Goal: Task Accomplishment & Management: Manage account settings

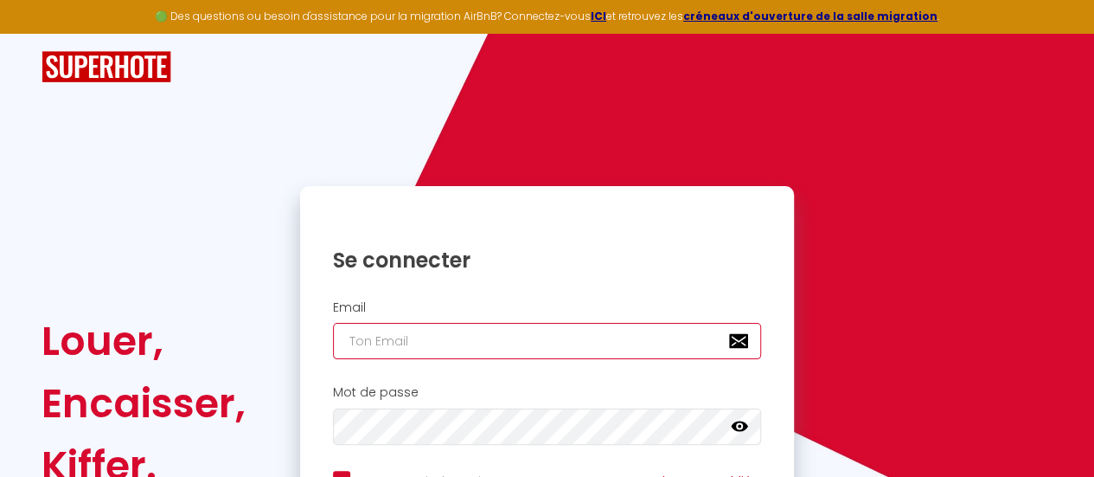
type input "[EMAIL_ADDRESS][DOMAIN_NAME]"
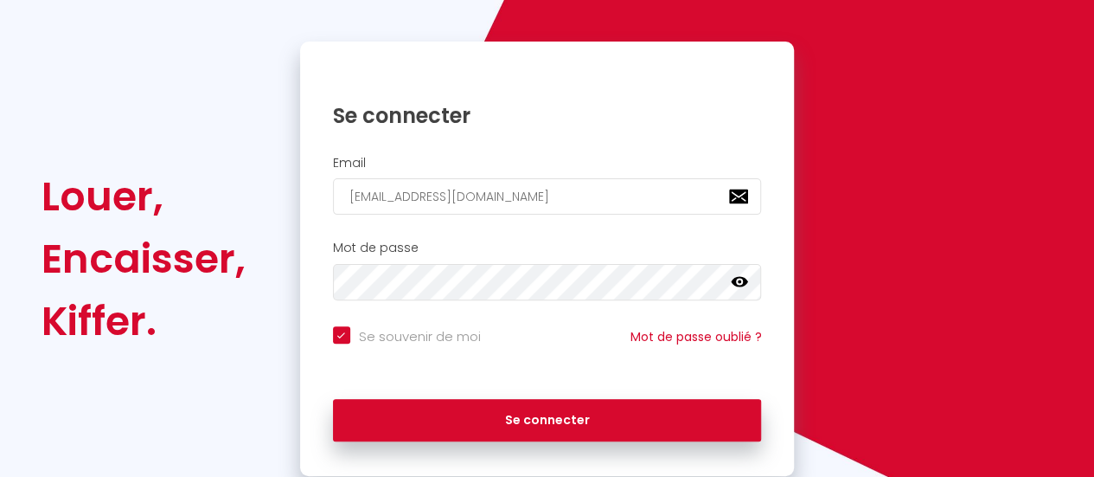
scroll to position [145, 0]
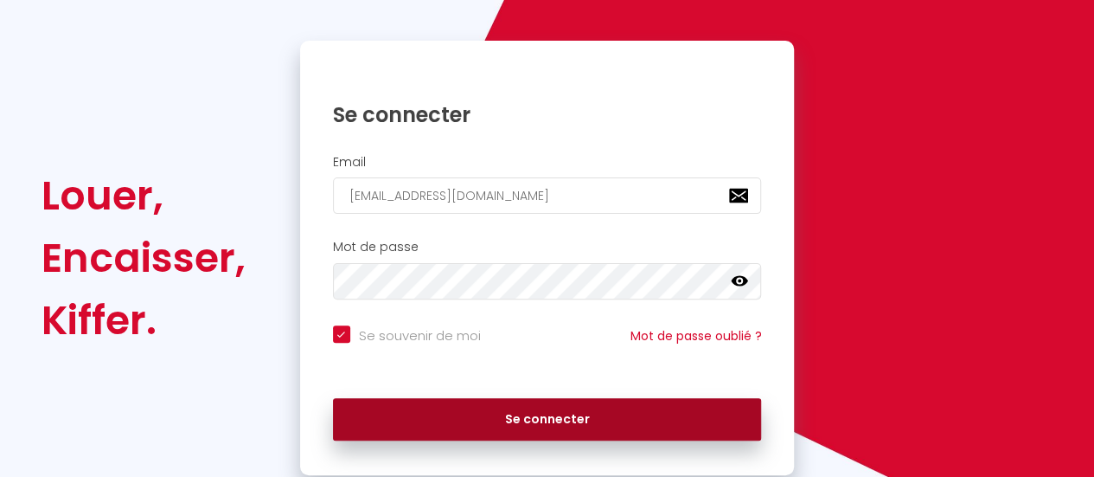
click at [618, 423] on button "Se connecter" at bounding box center [547, 419] width 429 height 43
checkbox input "true"
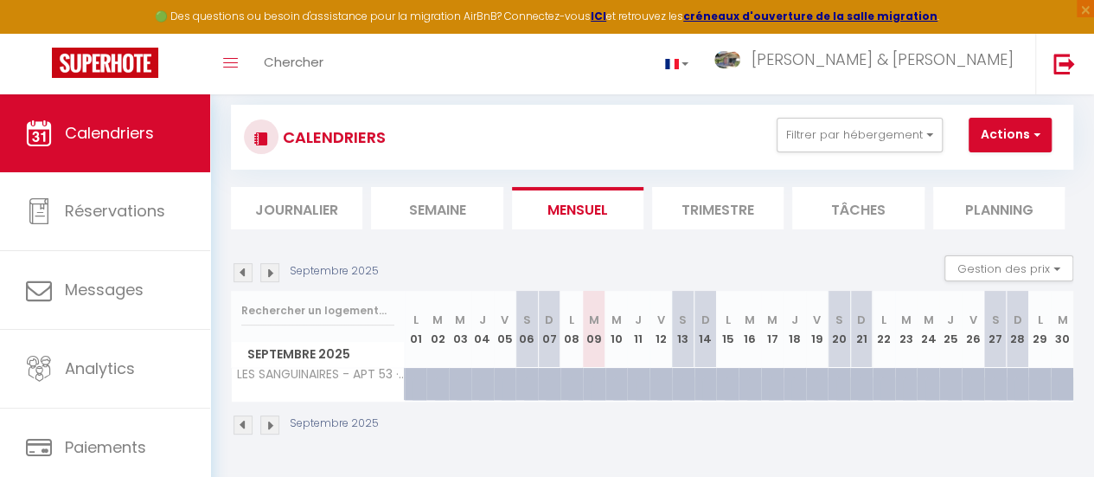
scroll to position [26, 0]
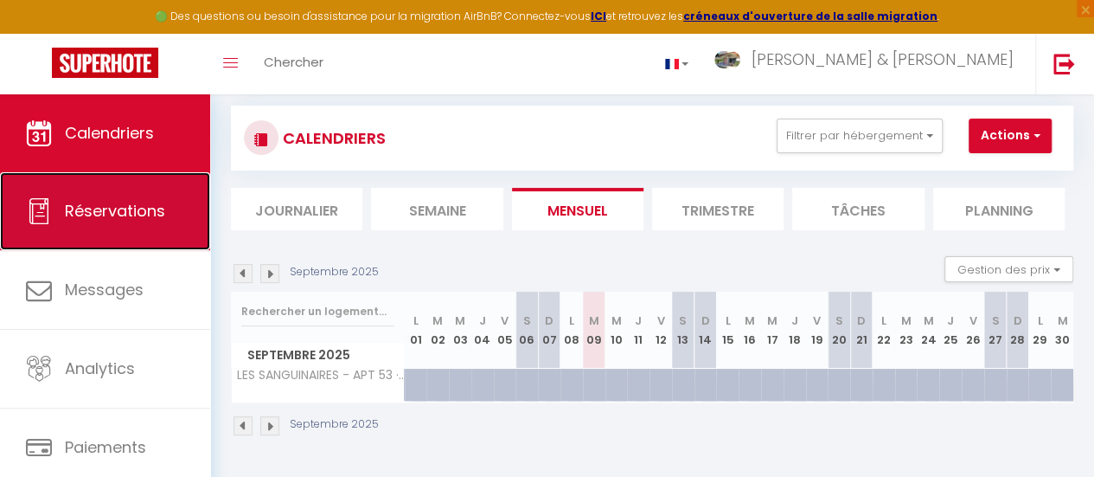
click at [125, 215] on span "Réservations" at bounding box center [115, 211] width 100 height 22
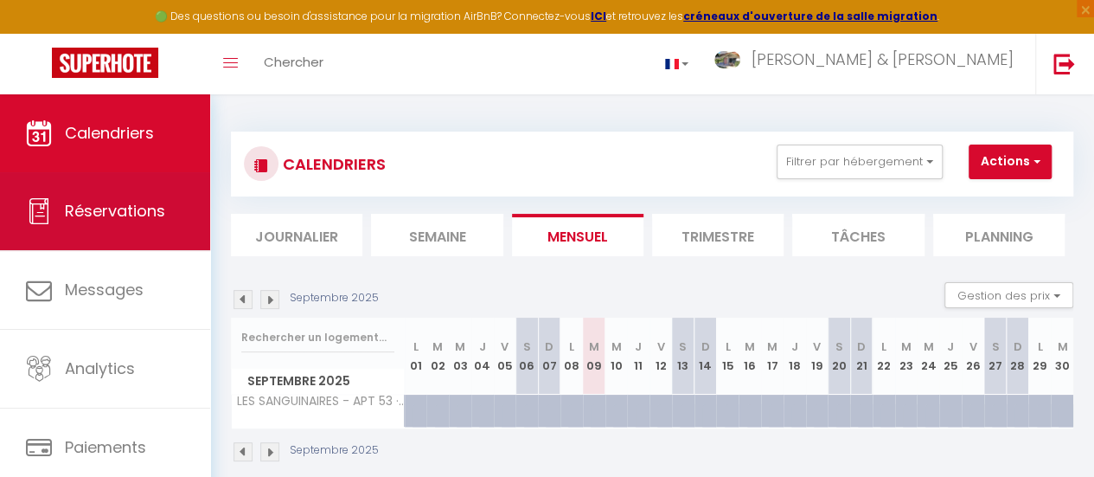
select select "not_cancelled"
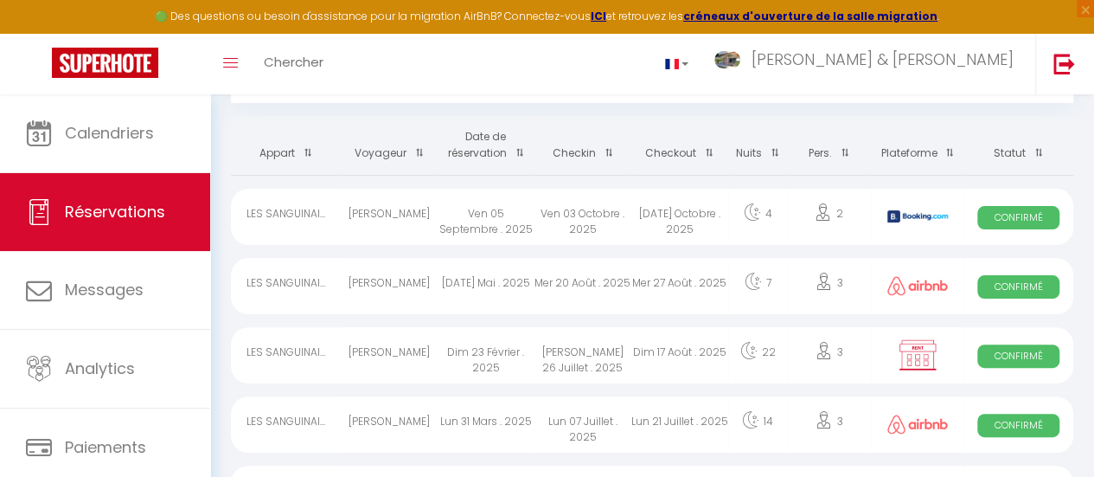
scroll to position [93, 0]
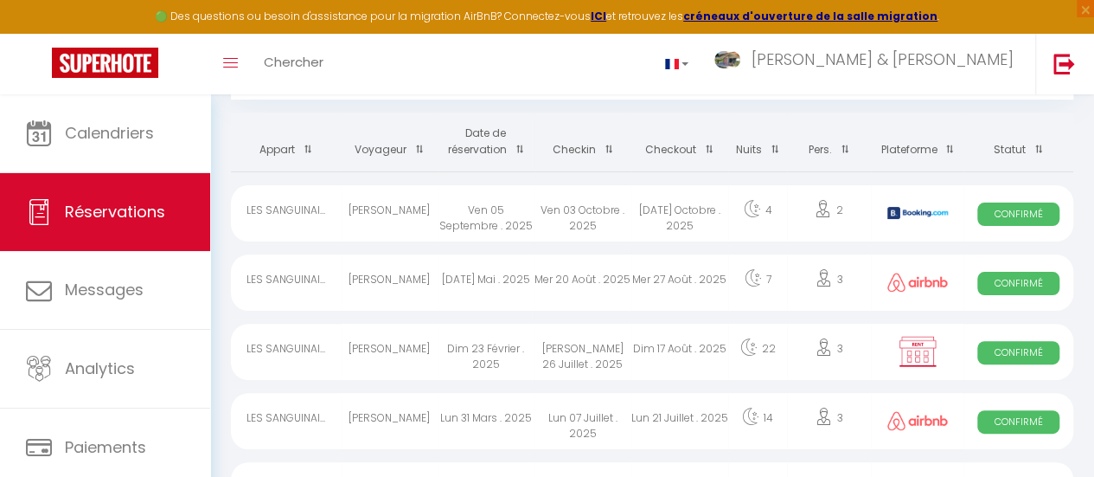
click at [1005, 217] on span "Confirmé" at bounding box center [1019, 213] width 82 height 23
select select "OK"
select select "KO"
select select "0"
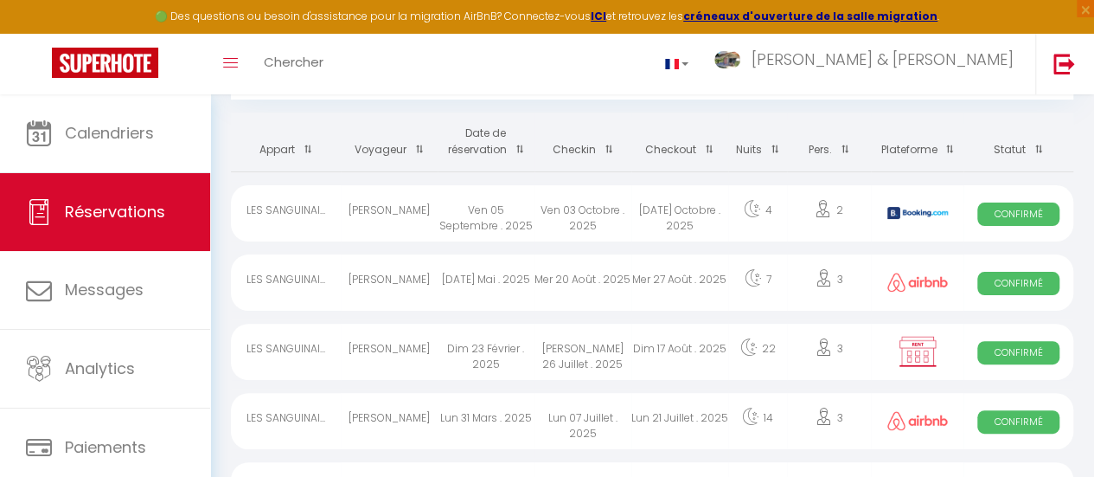
select select "1"
select select
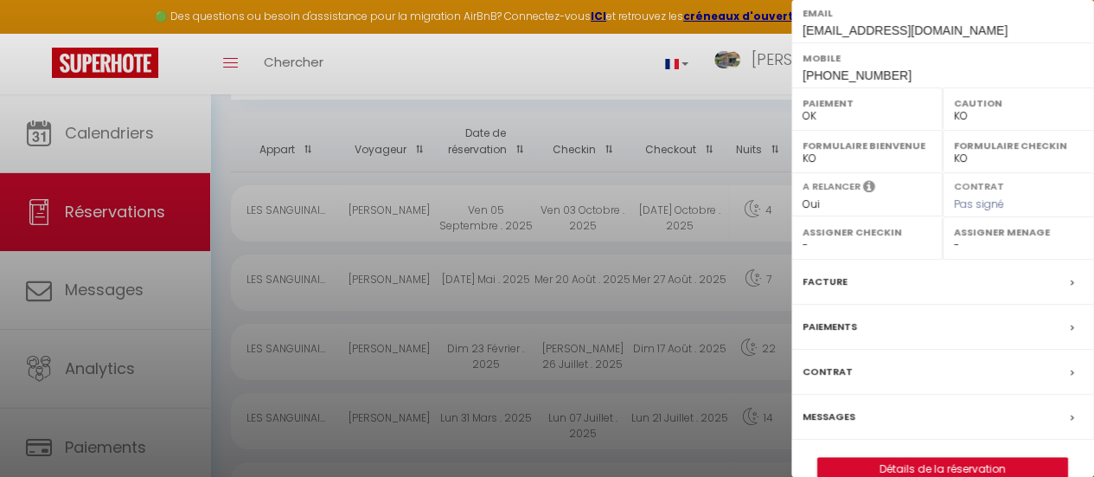
scroll to position [369, 0]
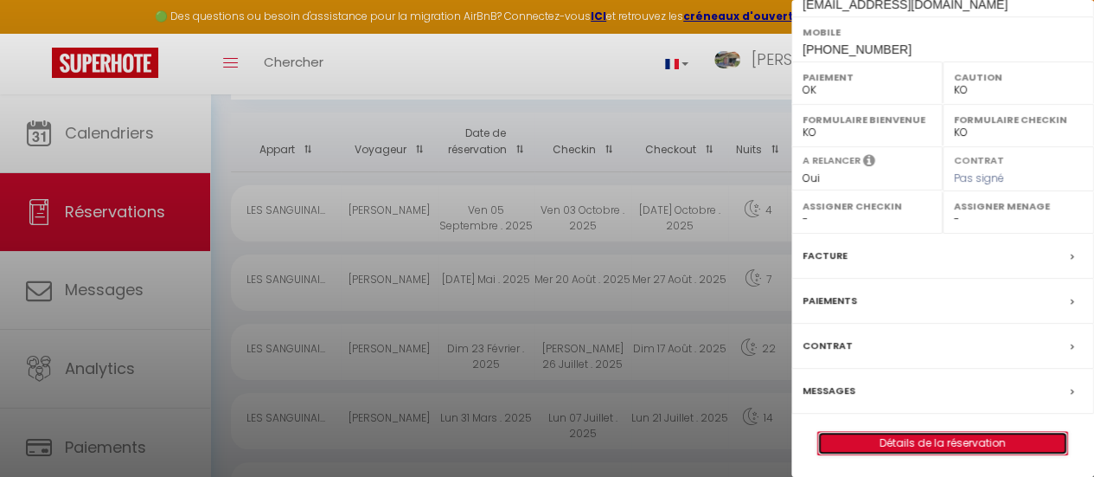
click at [929, 435] on link "Détails de la réservation" at bounding box center [942, 443] width 249 height 22
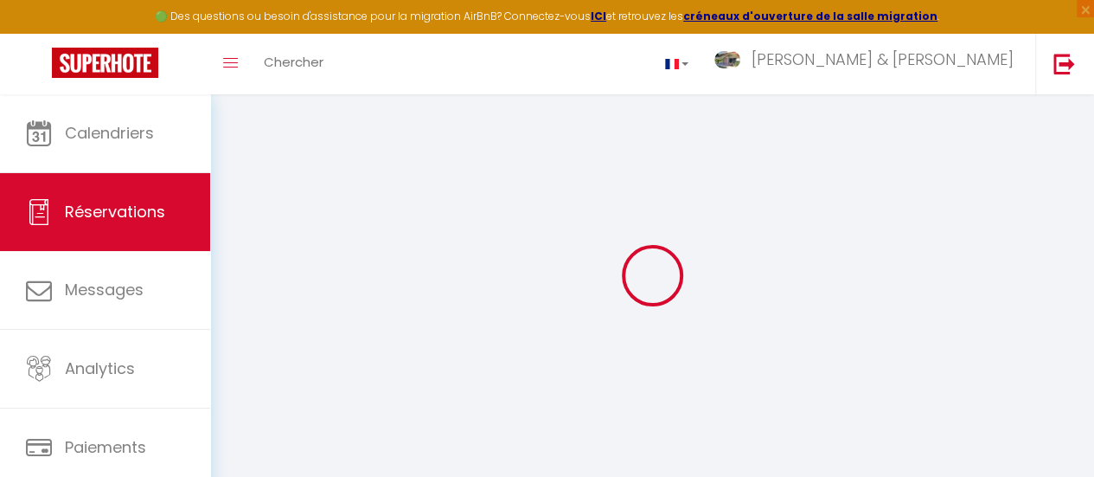
type input "[PERSON_NAME]"
type input "Gerl"
type input "[EMAIL_ADDRESS][DOMAIN_NAME]"
type input "[PHONE_NUMBER]"
select select "DE"
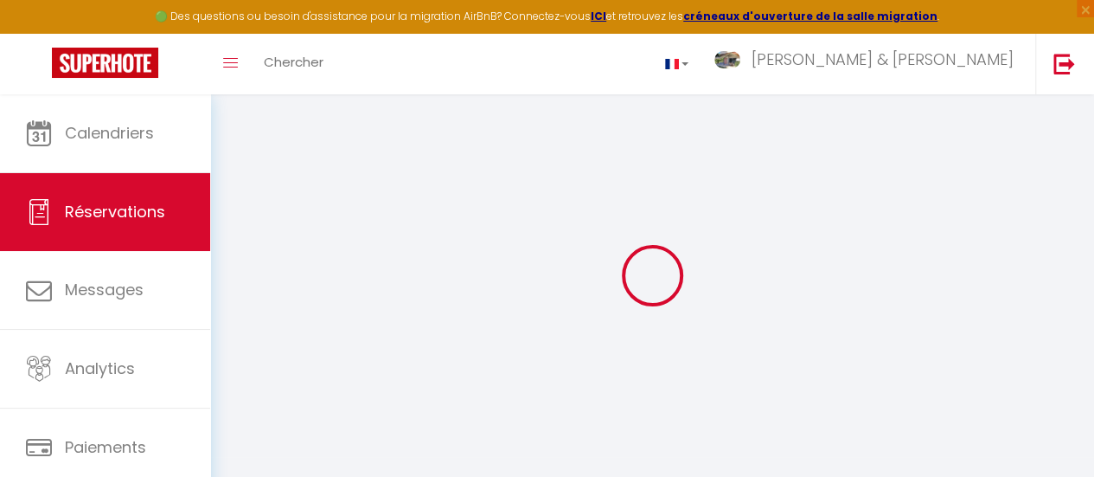
type input "95.88"
type input "8.28"
select select "61288"
select select "1"
select select
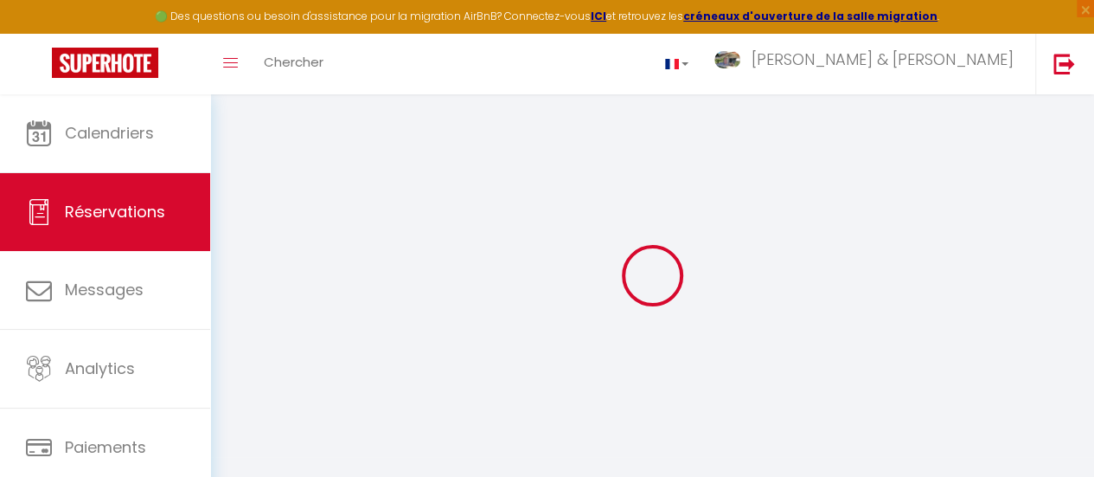
select select
type input "2"
select select "12"
select select
type input "504"
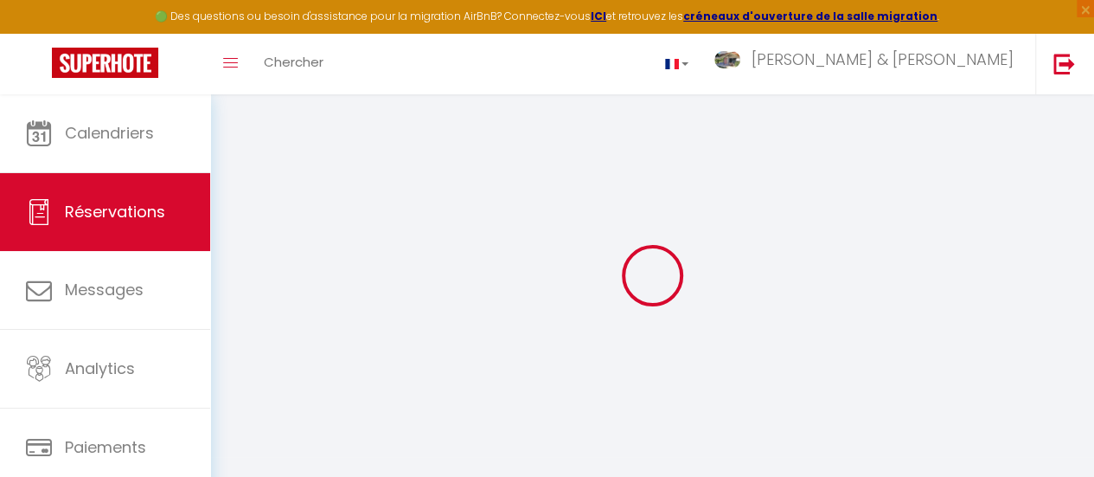
checkbox input "false"
select select "2"
type input "60"
type input "72"
type input "0"
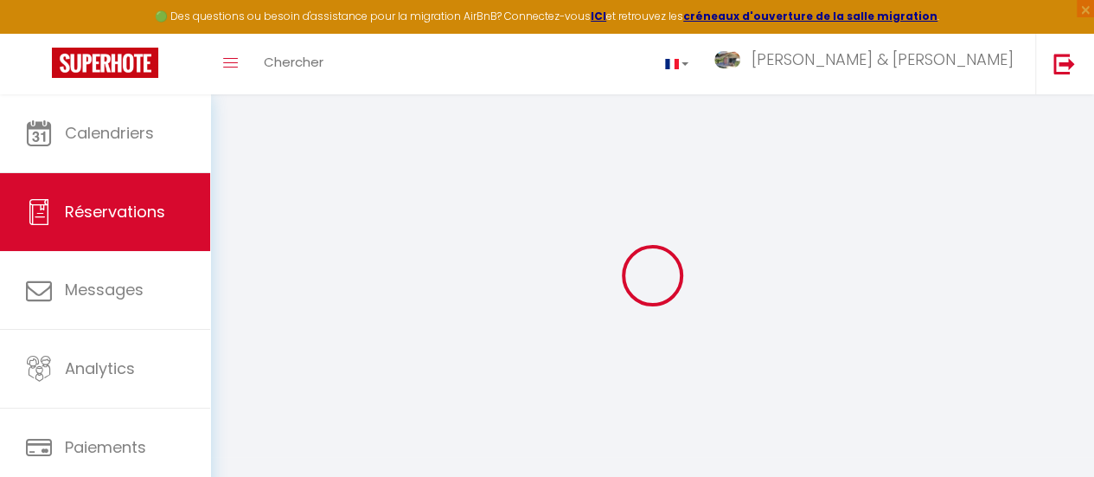
select select
select select "14"
checkbox input "false"
select select
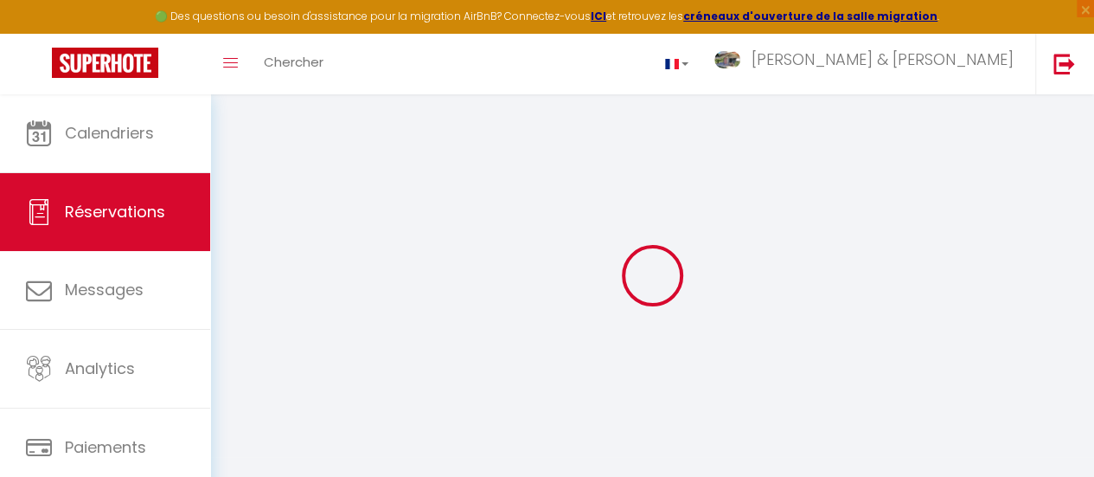
select select
checkbox input "false"
select select
checkbox input "false"
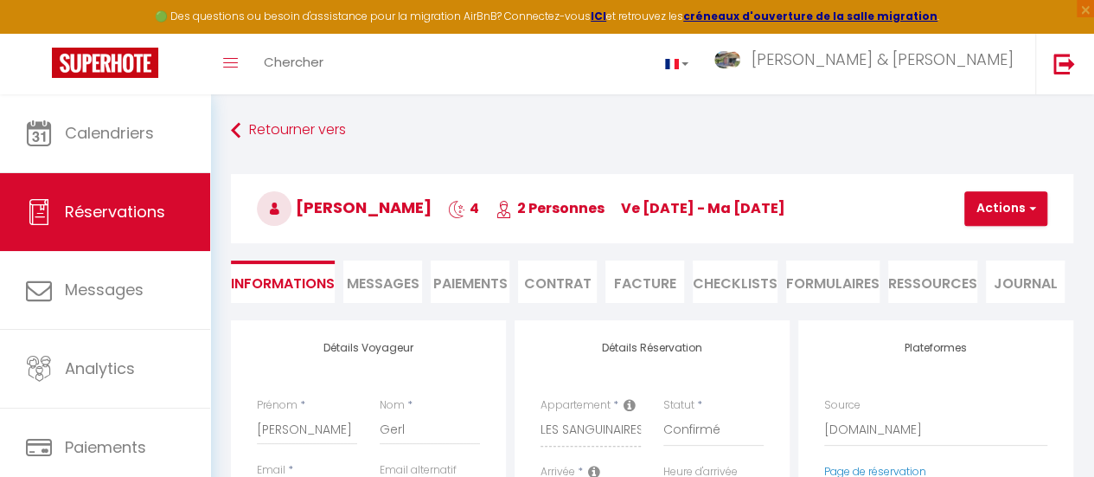
select select
checkbox input "false"
type textarea "** THIS RESERVATION HAS BEEN PRE-PAID ** Reservation has a cancellation grace p…"
type input "60"
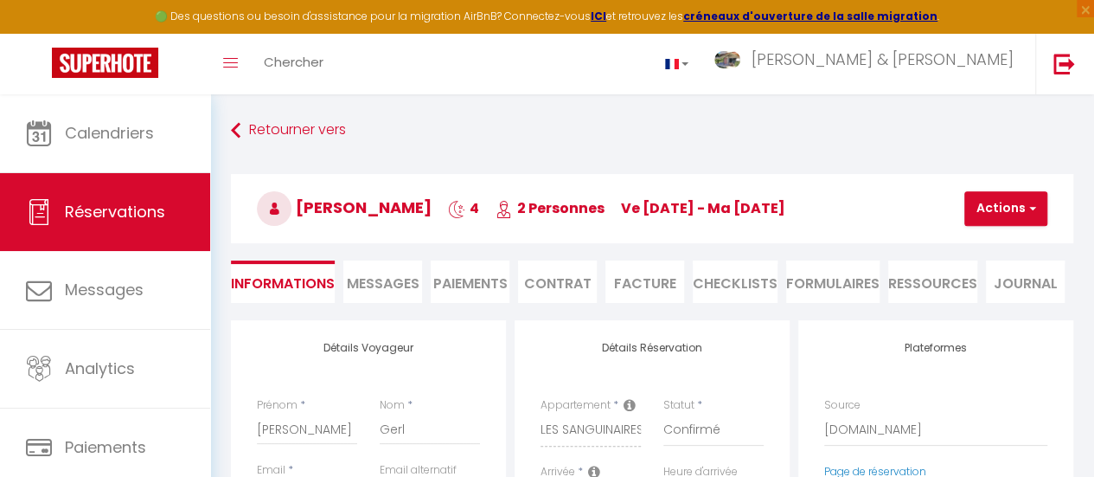
type input "27.15"
select select
checkbox input "false"
select select
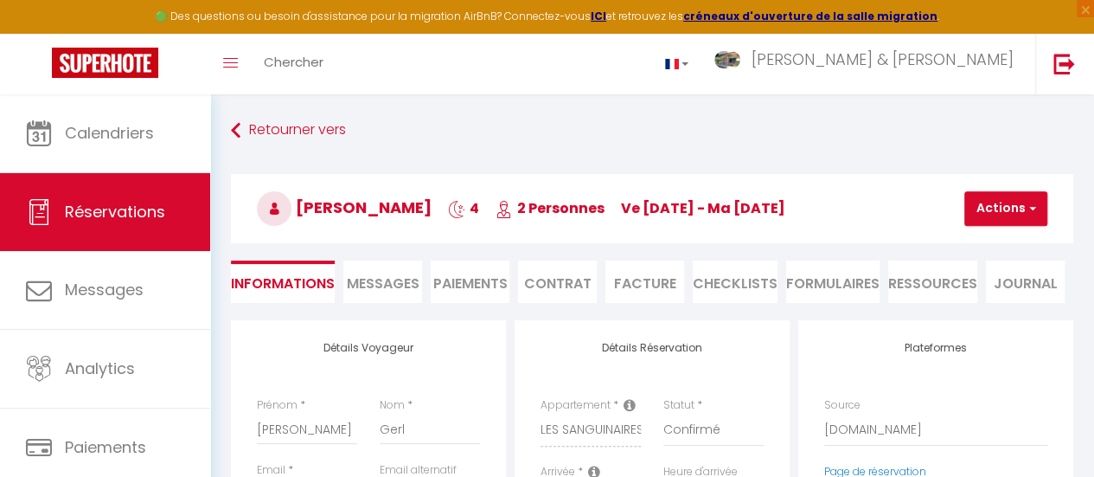
select select
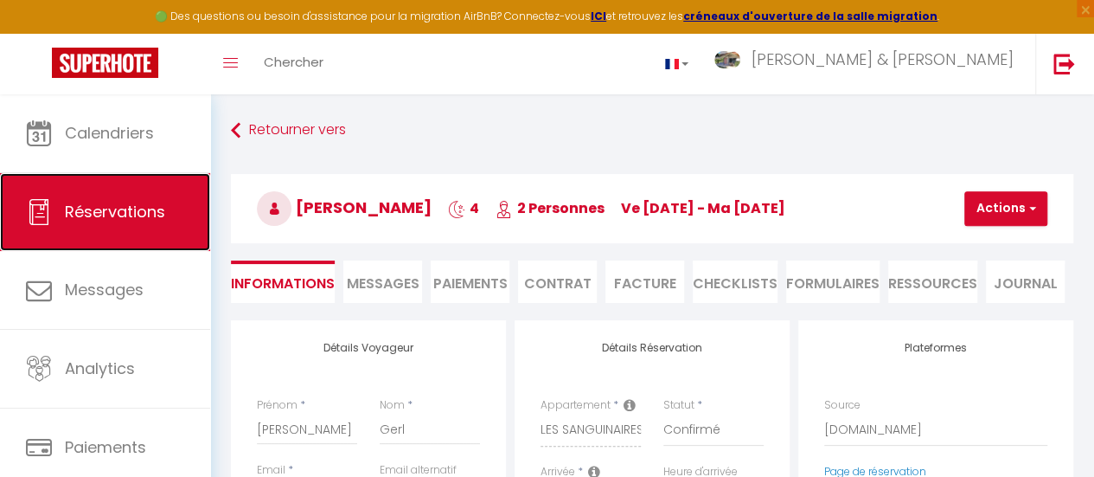
click at [133, 216] on span "Réservations" at bounding box center [115, 212] width 100 height 22
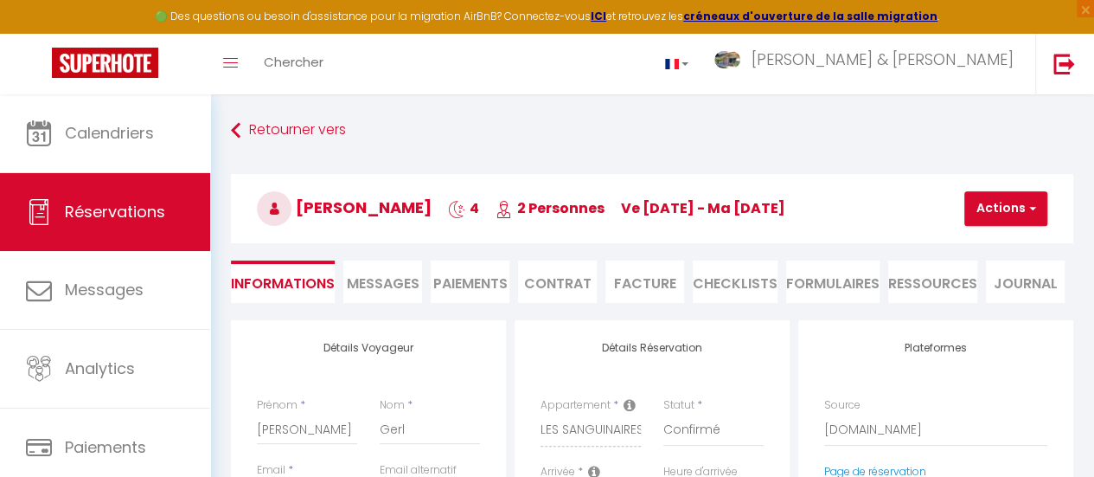
select select "not_cancelled"
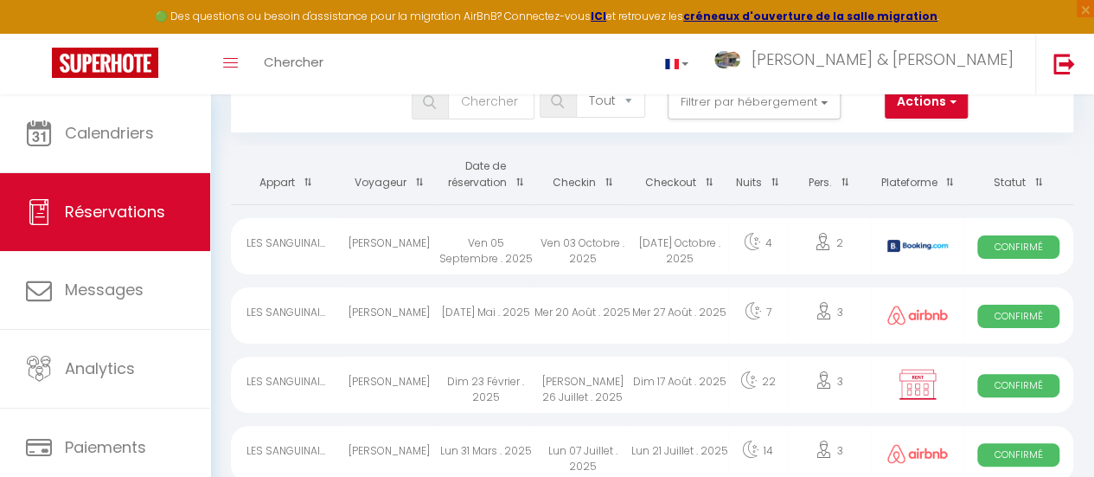
scroll to position [55, 0]
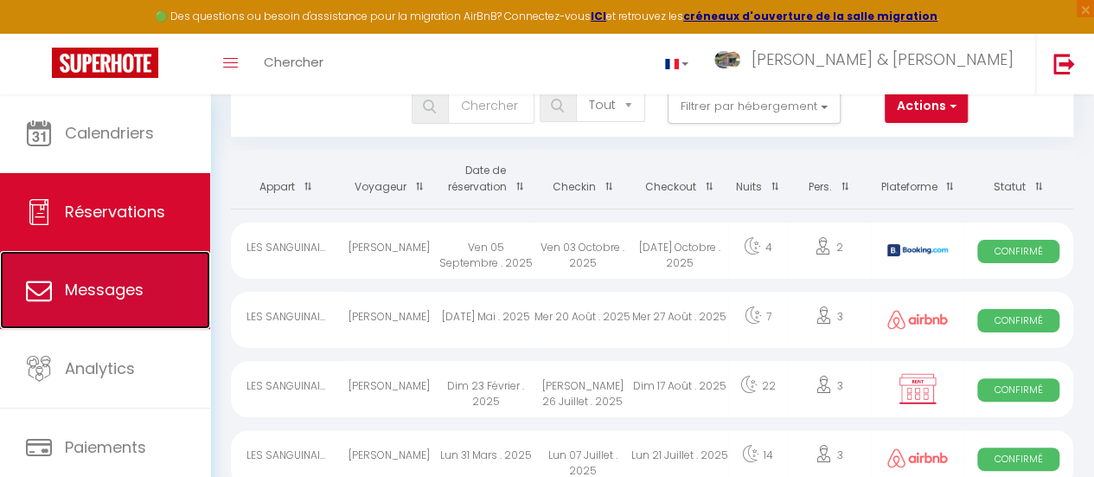
click at [122, 290] on span "Messages" at bounding box center [104, 290] width 79 height 22
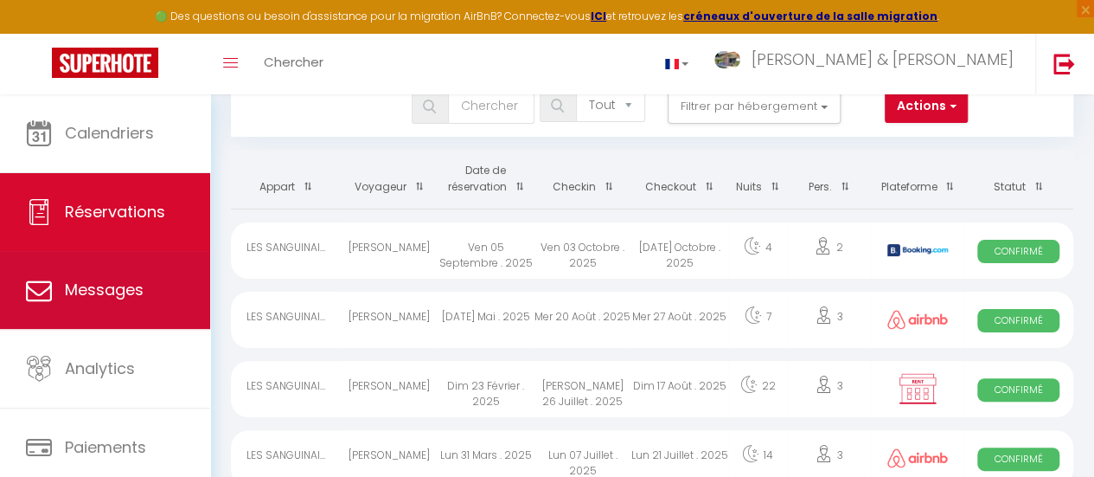
select select "message"
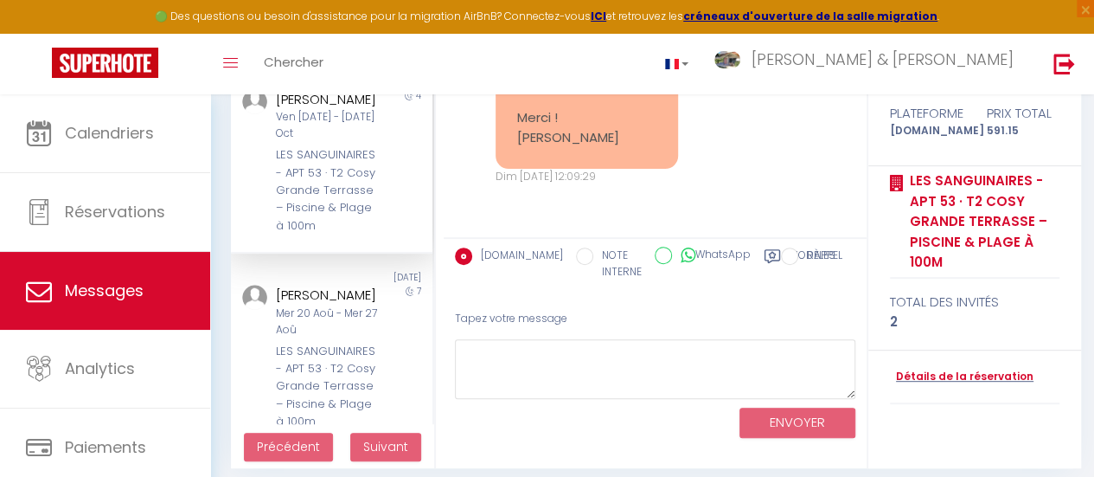
scroll to position [228, 0]
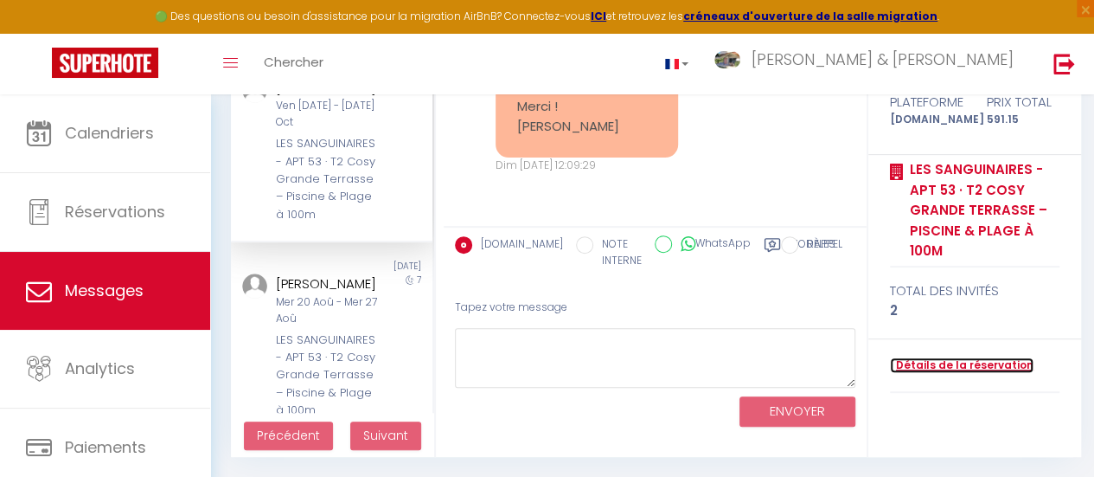
click at [967, 367] on link "Détails de la réservation" at bounding box center [962, 365] width 144 height 16
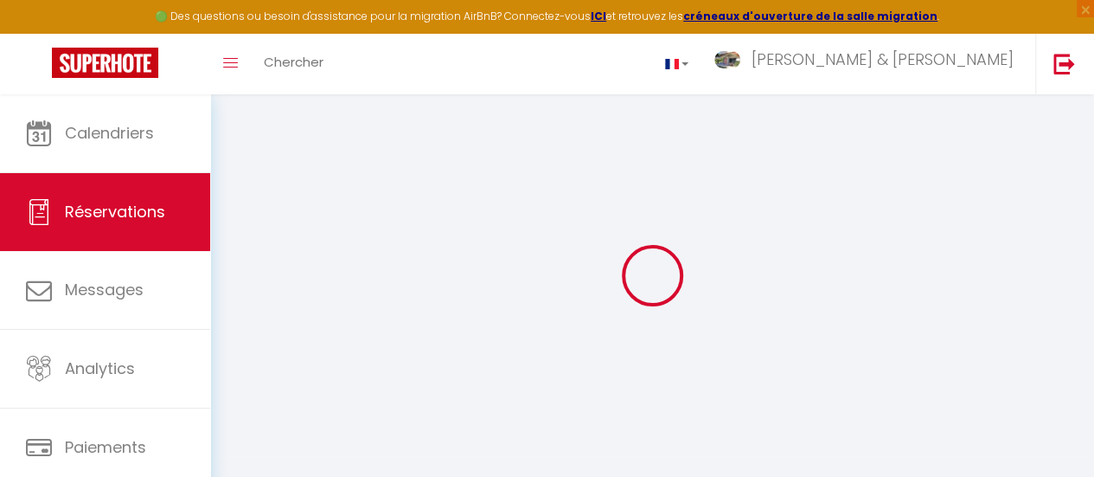
select select
checkbox input "false"
select select
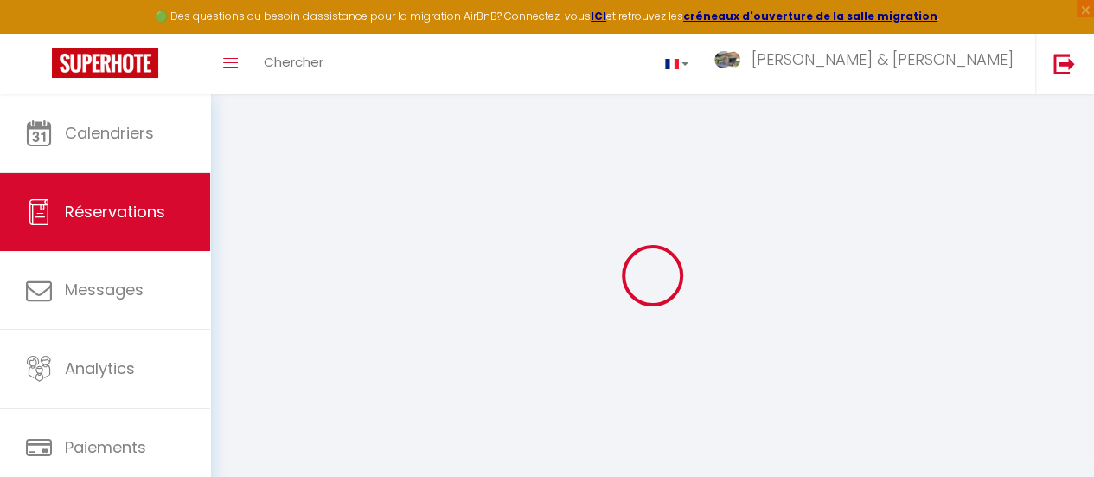
checkbox input "false"
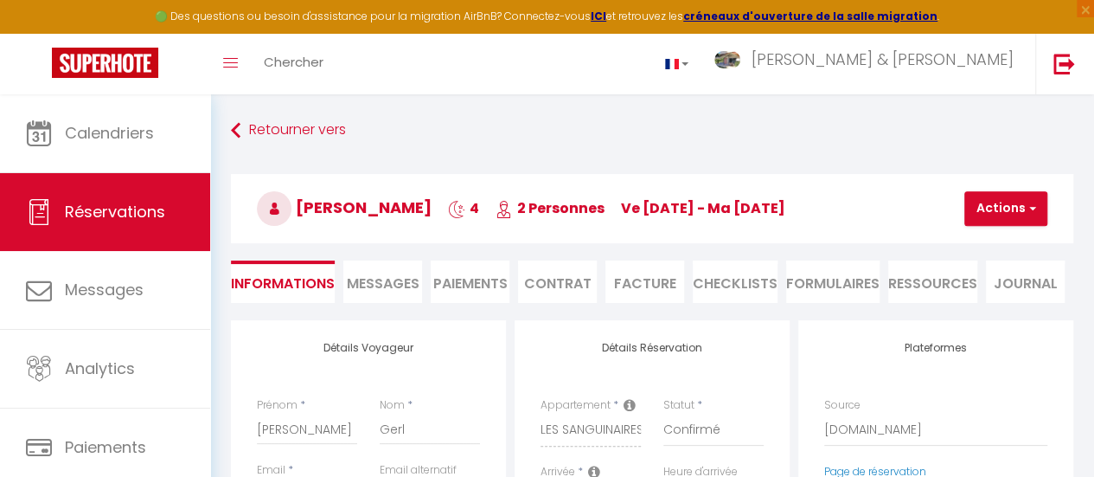
select select
checkbox input "false"
type textarea "** THIS RESERVATION HAS BEEN PRE-PAID ** Reservation has a cancellation grace p…"
type input "60"
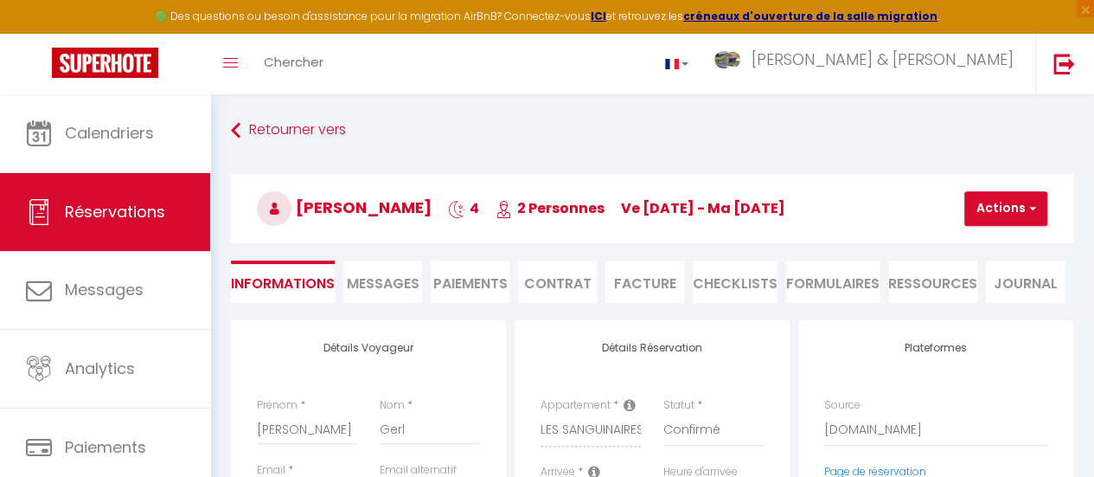
type input "27.15"
select select
checkbox input "false"
select select
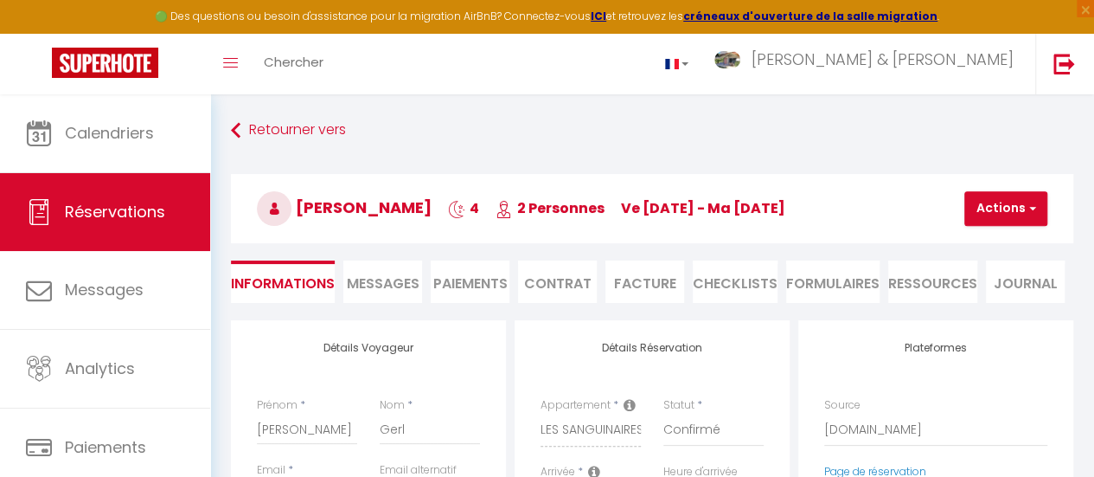
select select
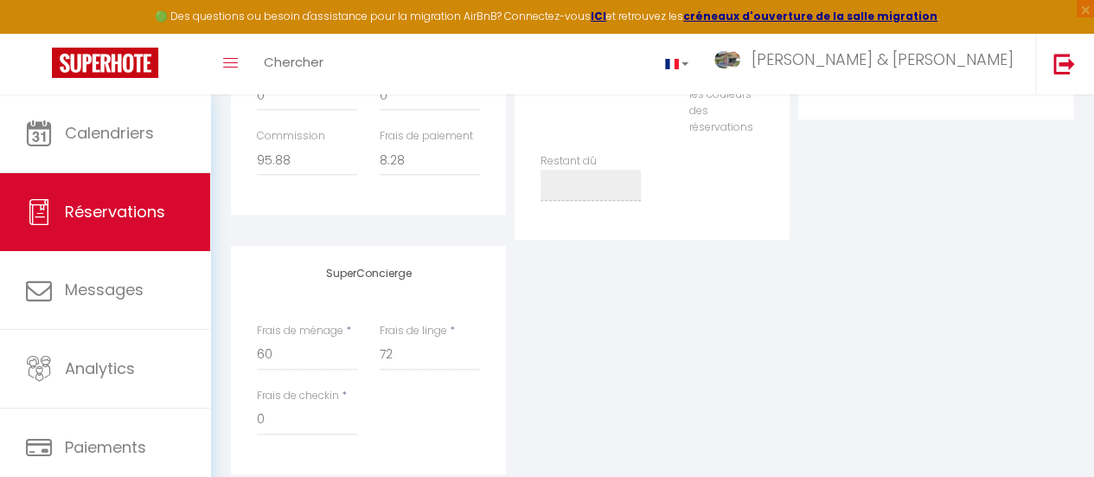
scroll to position [842, 0]
